Goal: Use online tool/utility: Utilize a website feature to perform a specific function

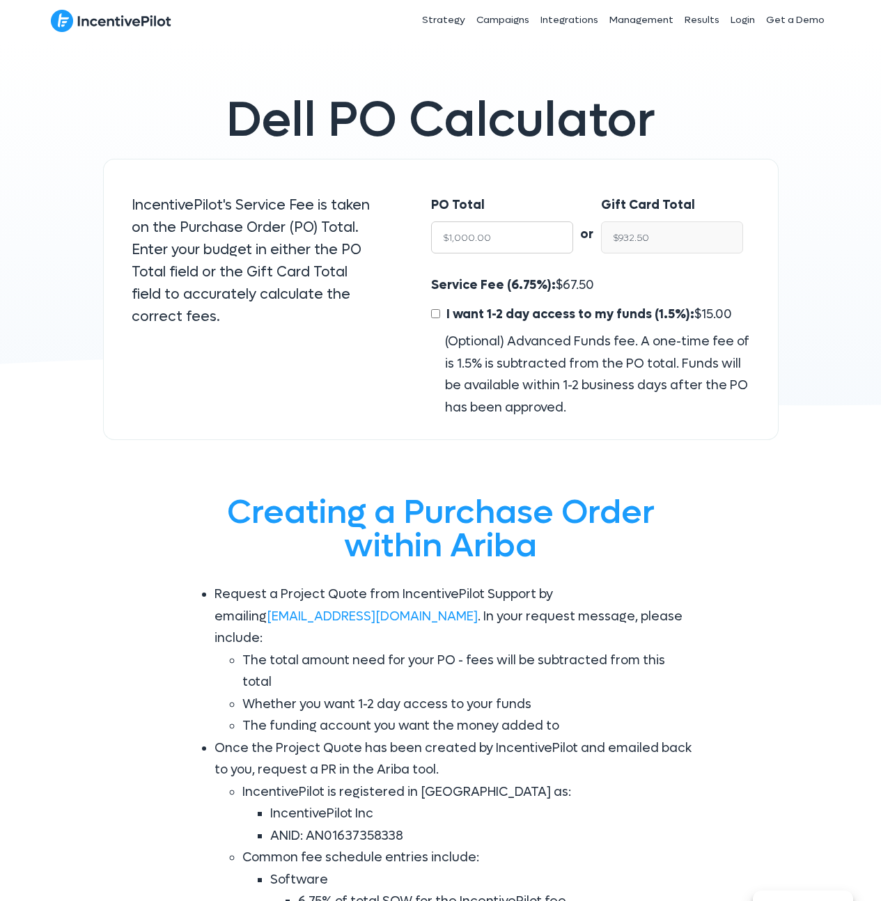
click at [497, 231] on input "$1,000.00" at bounding box center [502, 238] width 142 height 32
type input "50"
type input "$46.62"
type input "500"
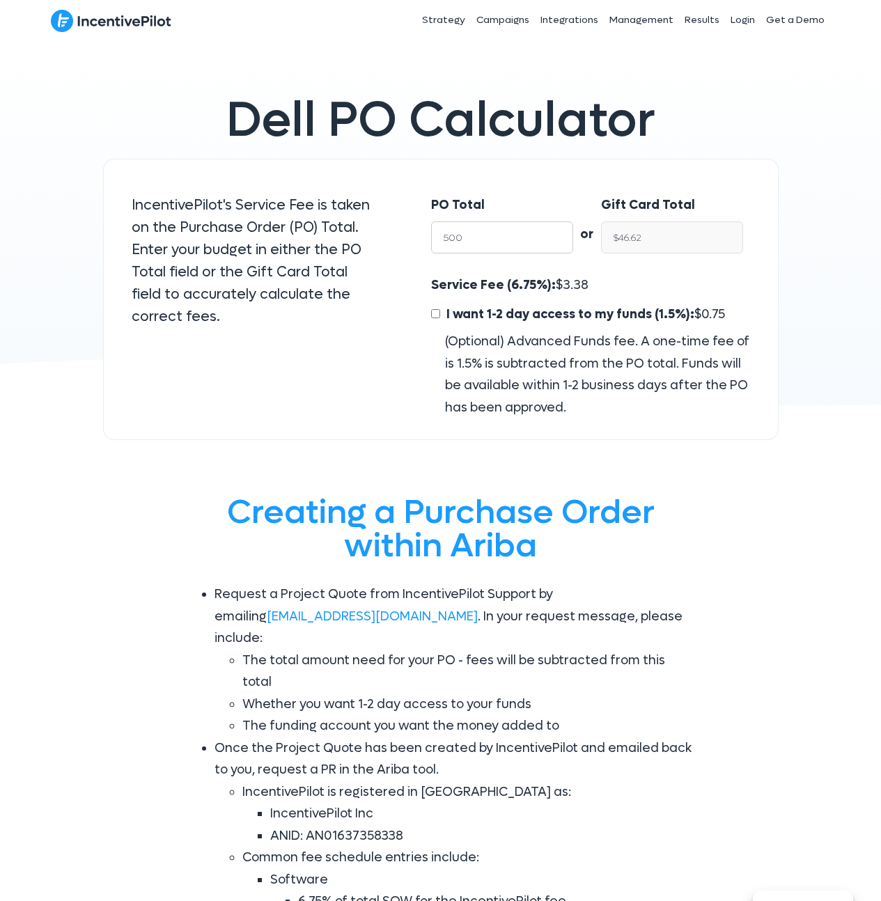
type input "$466.25"
type input "5000"
type input "$4,662.50"
type input "50000"
type input "$46,625.00"
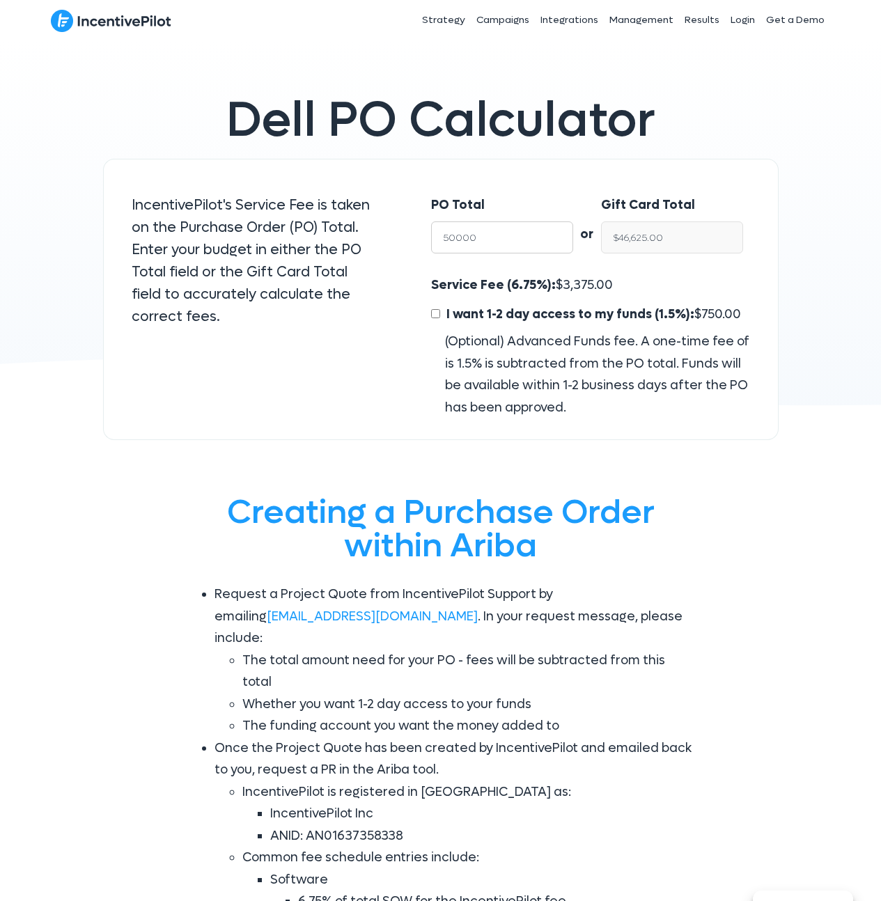
type input "50000"
drag, startPoint x: 666, startPoint y: 238, endPoint x: 605, endPoint y: 237, distance: 60.6
click at [605, 238] on input "$46,625.00" at bounding box center [672, 238] width 142 height 32
type input "5"
type input "$5.36"
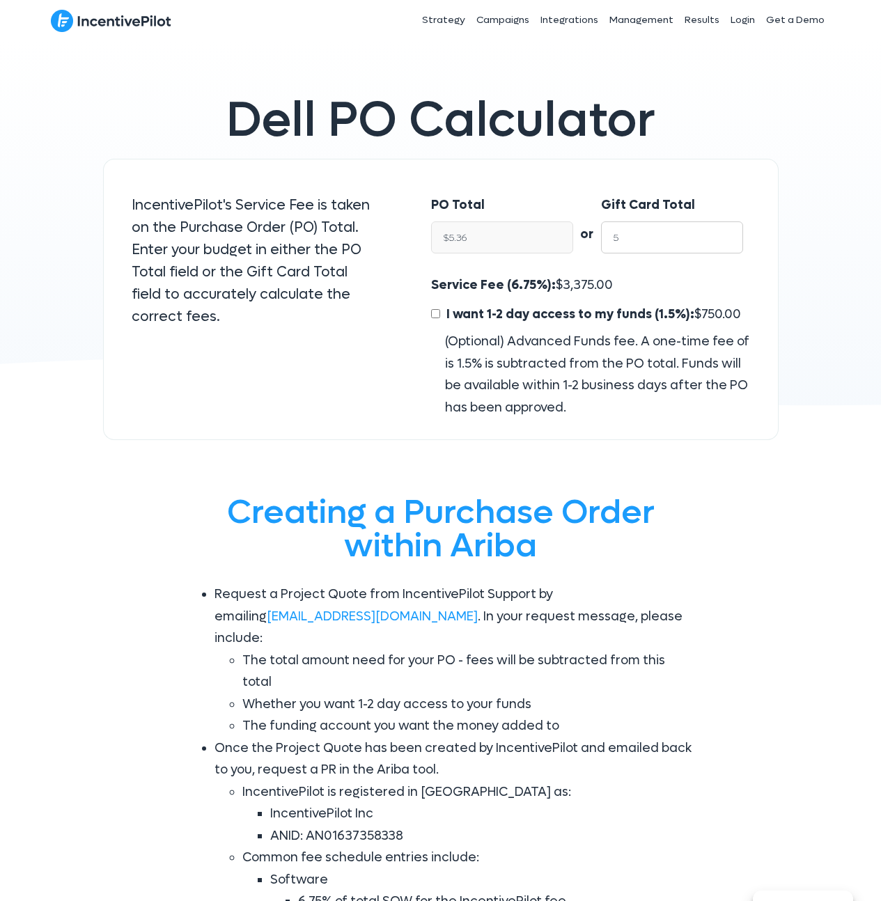
type input "50"
type input "$53.62"
type input "500"
type input "$536.19"
type input "5000"
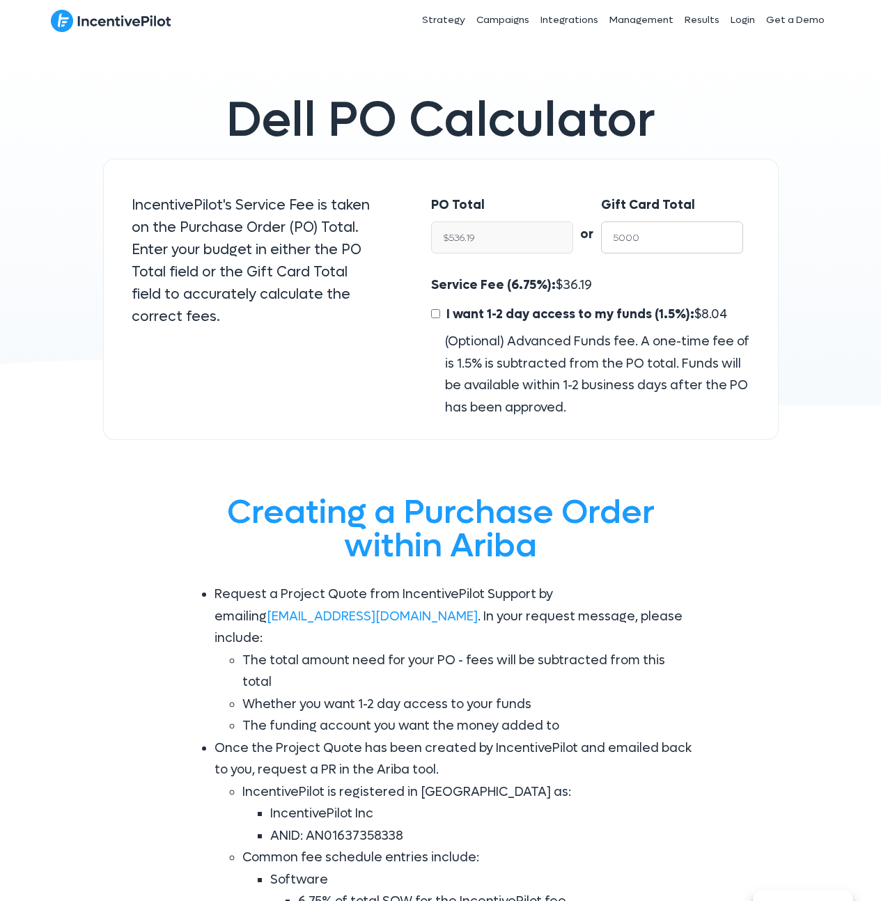
type input "$5,361.93"
type input "50000"
type input "$53,619.30"
type input "50000"
click at [666, 246] on input "50000" at bounding box center [672, 238] width 142 height 32
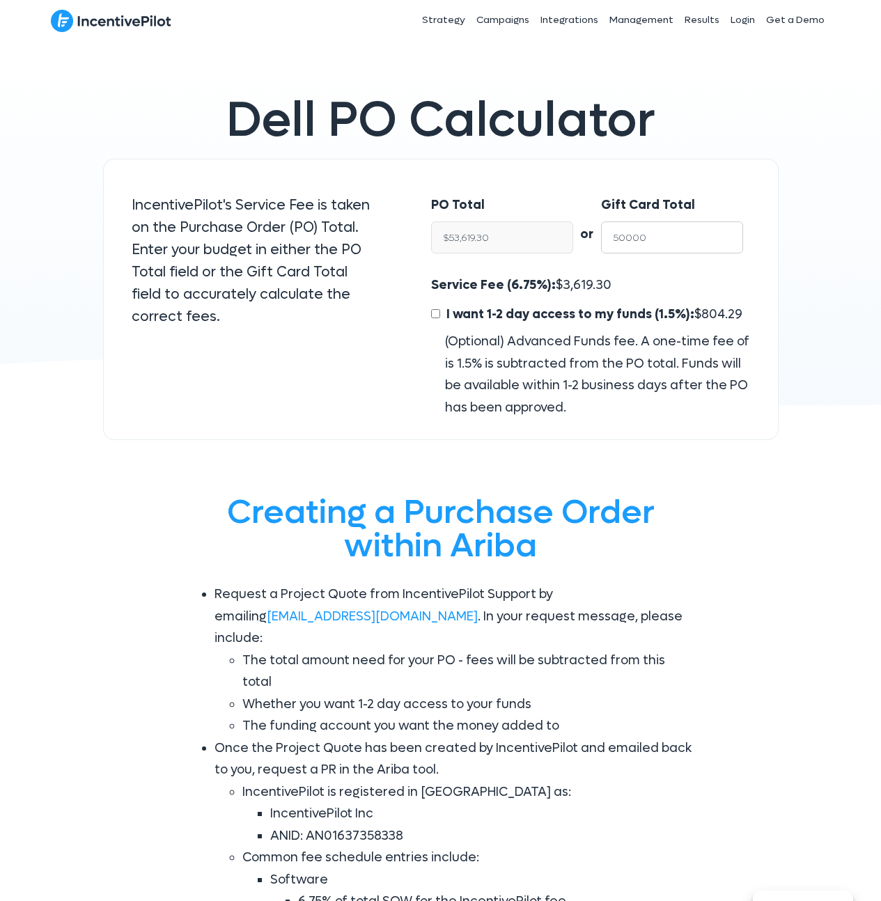
click at [666, 246] on input "50000" at bounding box center [672, 238] width 142 height 32
click at [595, 283] on span "3,619.30" at bounding box center [587, 285] width 49 height 16
copy span "3,619.30"
click at [517, 232] on input "$53,619.30" at bounding box center [502, 238] width 142 height 32
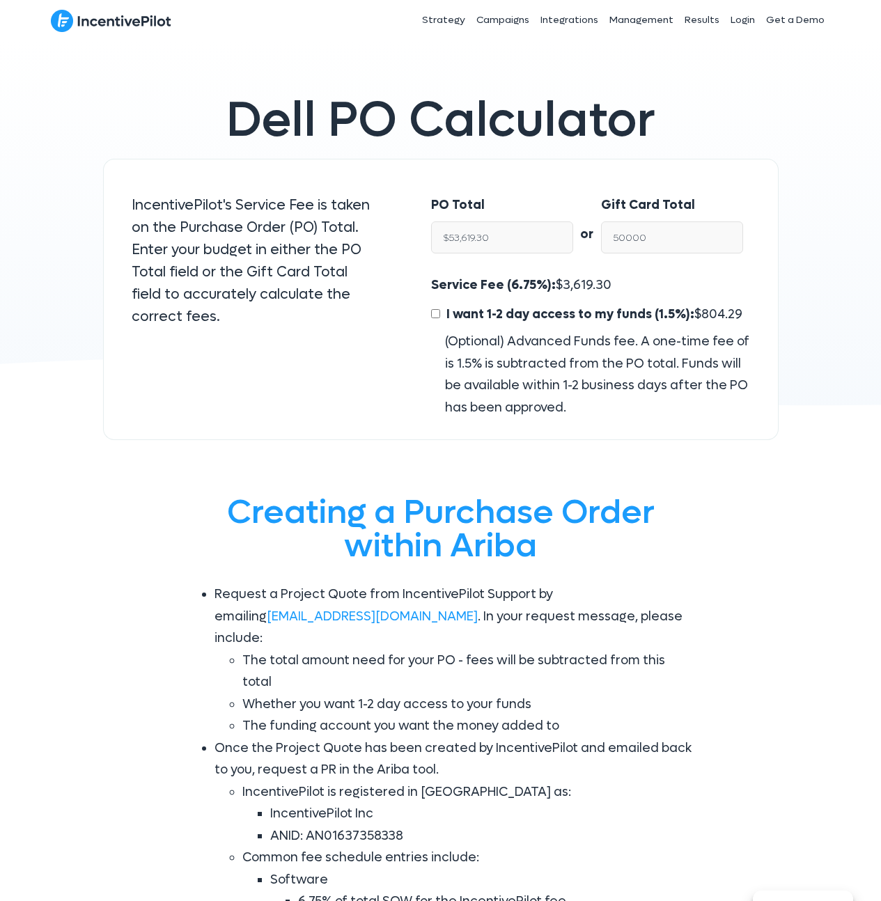
click at [627, 288] on div "Service Fee (6.75%): $ 3,619.30 I want 1-2 day access to my funds (1.5%): $ 804…" at bounding box center [590, 346] width 318 height 144
drag, startPoint x: 672, startPoint y: 310, endPoint x: 626, endPoint y: 363, distance: 70.1
click at [672, 310] on span "I want 1-2 day access to my funds (1.5%):" at bounding box center [571, 315] width 248 height 16
click at [626, 363] on div "(Optional) Advanced Funds fee. A one-time fee of is 1.5% is subtracted from the…" at bounding box center [590, 375] width 318 height 88
click at [625, 242] on input "50000" at bounding box center [672, 238] width 142 height 32
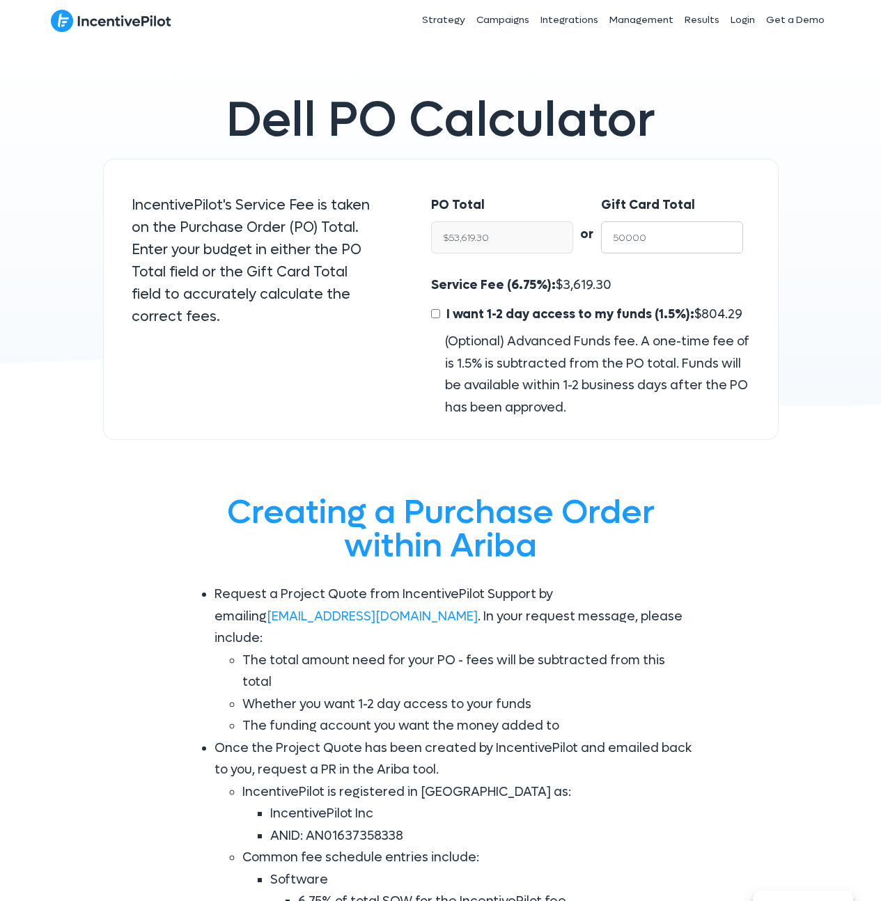
click at [625, 242] on input "50000" at bounding box center [672, 238] width 142 height 32
